Goal: Check status: Check status

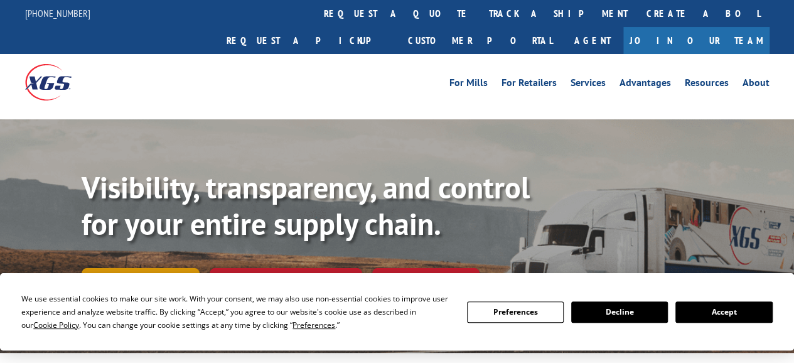
click at [166, 268] on link "Track shipment" at bounding box center [141, 281] width 118 height 26
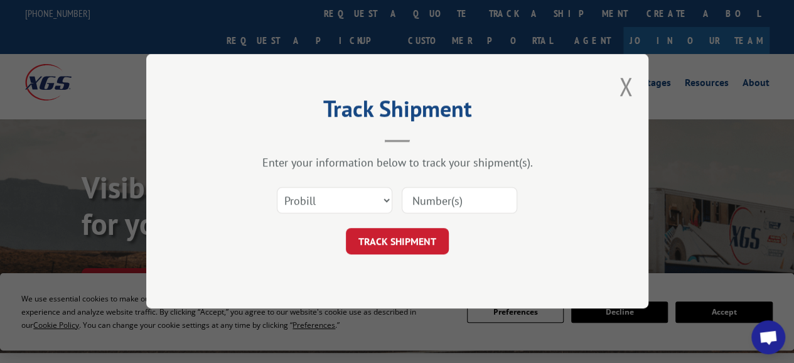
click at [511, 198] on input at bounding box center [459, 201] width 115 height 26
paste input "17401854"
type input "17401854"
click at [393, 244] on button "TRACK SHIPMENT" at bounding box center [397, 241] width 103 height 26
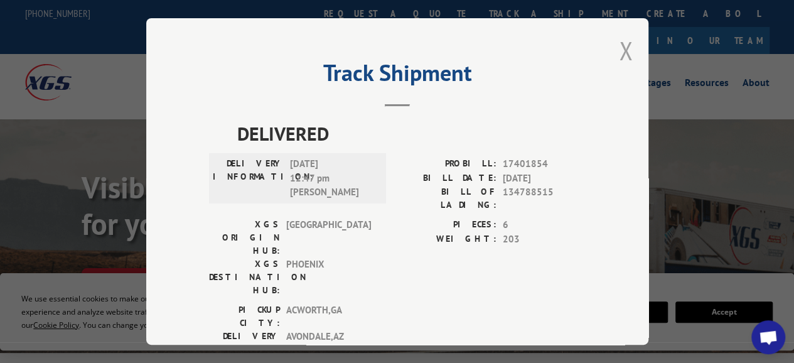
click at [622, 42] on button "Close modal" at bounding box center [626, 50] width 14 height 33
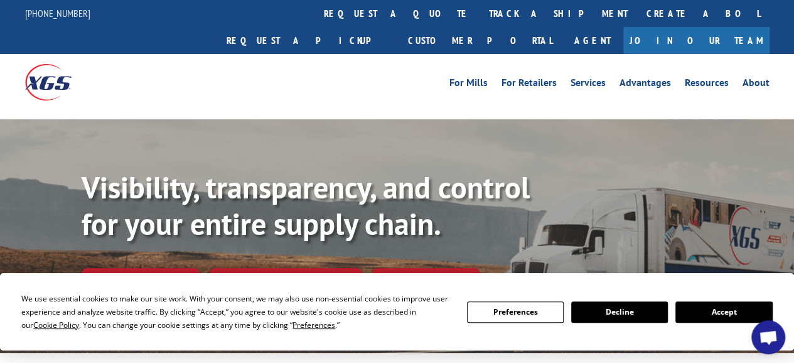
click at [633, 309] on button "Decline" at bounding box center [619, 311] width 97 height 21
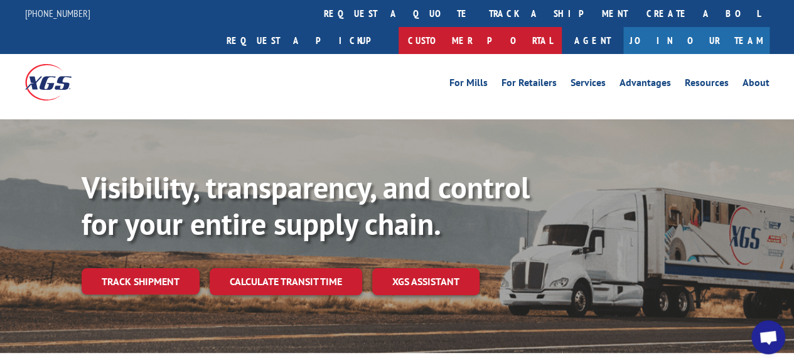
click at [562, 27] on link "Customer Portal" at bounding box center [479, 40] width 163 height 27
